Goal: Information Seeking & Learning: Understand process/instructions

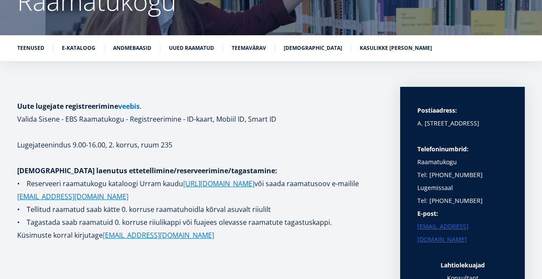
click at [126, 107] on link "veebis" at bounding box center [129, 106] width 22 height 13
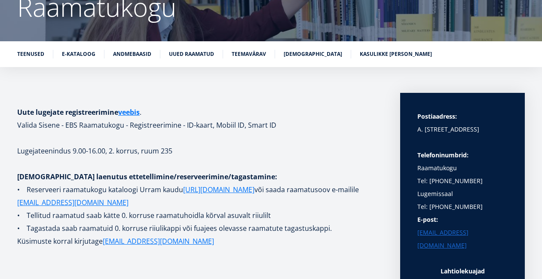
scroll to position [104, 0]
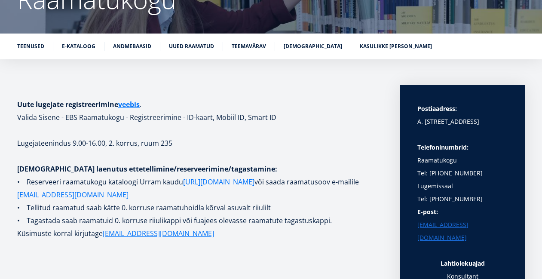
drag, startPoint x: 38, startPoint y: 174, endPoint x: 58, endPoint y: 174, distance: 20.2
click at [58, 174] on p "[DEMOGRAPHIC_DATA] laenutus ettetellimine/reserveerimine/tagastamine:" at bounding box center [200, 169] width 366 height 13
drag, startPoint x: 39, startPoint y: 179, endPoint x: 73, endPoint y: 179, distance: 34.0
click at [73, 179] on p "• Reserveeri raamatukogu kataloogi Urram kaudu https://www.lugeja.ee või saada …" at bounding box center [200, 188] width 366 height 26
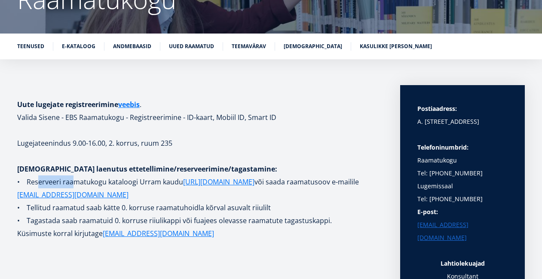
click at [73, 179] on p "• Reserveeri raamatukogu kataloogi Urram kaudu https://www.lugeja.ee või saada …" at bounding box center [200, 188] width 366 height 26
click at [206, 186] on link "[URL][DOMAIN_NAME]" at bounding box center [218, 181] width 71 height 13
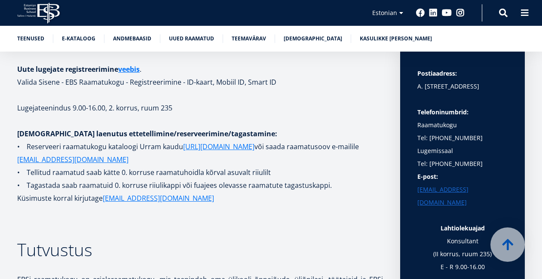
scroll to position [174, 0]
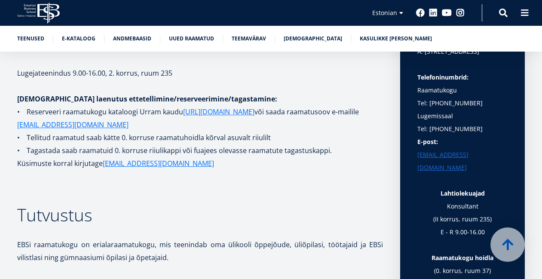
drag, startPoint x: 94, startPoint y: 125, endPoint x: 17, endPoint y: 124, distance: 77.4
copy p "[EMAIL_ADDRESS][DOMAIN_NAME]"
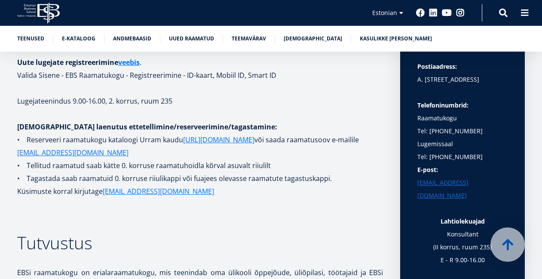
scroll to position [145, 0]
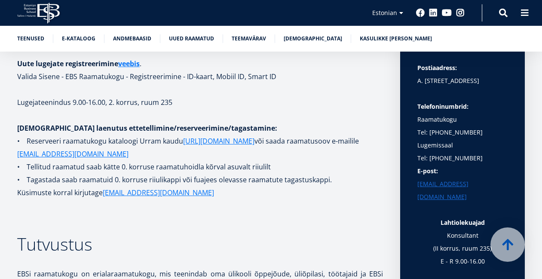
click at [245, 168] on p "• Tellitud raamatud saab kätte 0. korruse raamatuhoidla kõrval asuvalt riiulilt" at bounding box center [200, 166] width 366 height 13
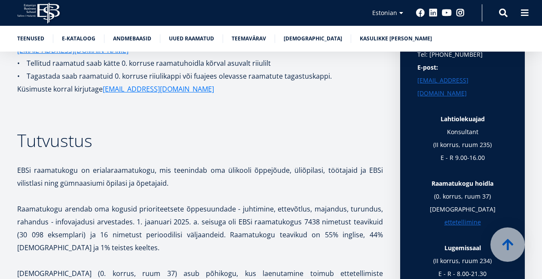
scroll to position [275, 0]
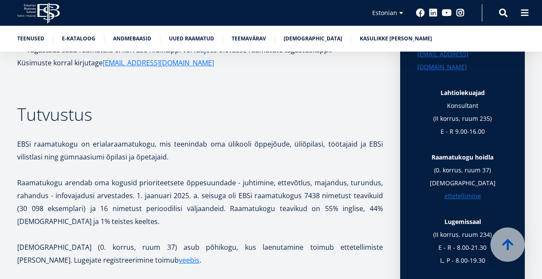
click at [506, 160] on p "Raamatukogu hoidla (0. korrus, ruum 37) Raamatute ettetellimine" at bounding box center [463, 177] width 90 height 52
click at [481, 190] on link "ettetellimine" at bounding box center [463, 196] width 37 height 13
